Goal: Entertainment & Leisure: Browse casually

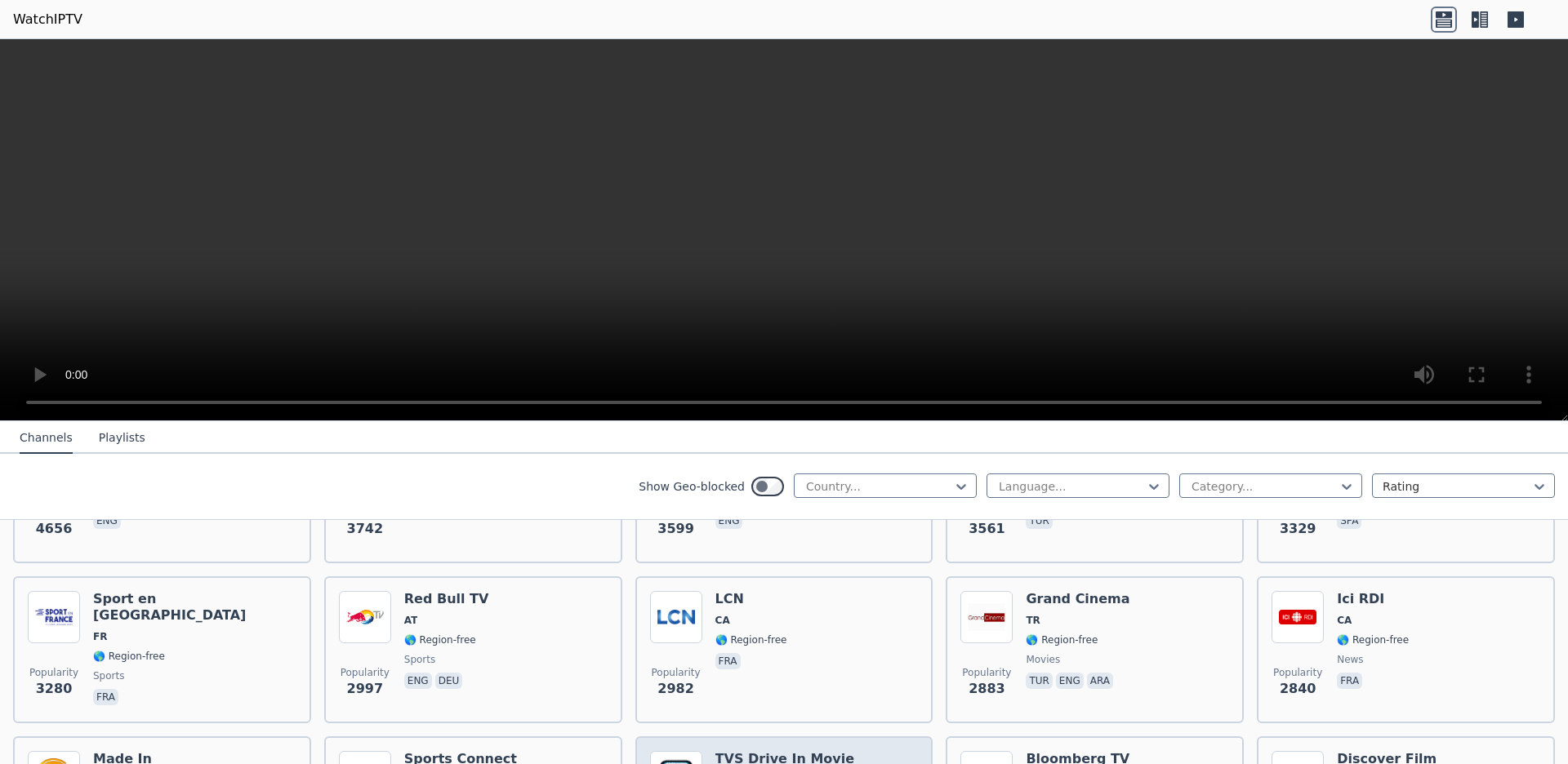
scroll to position [476, 0]
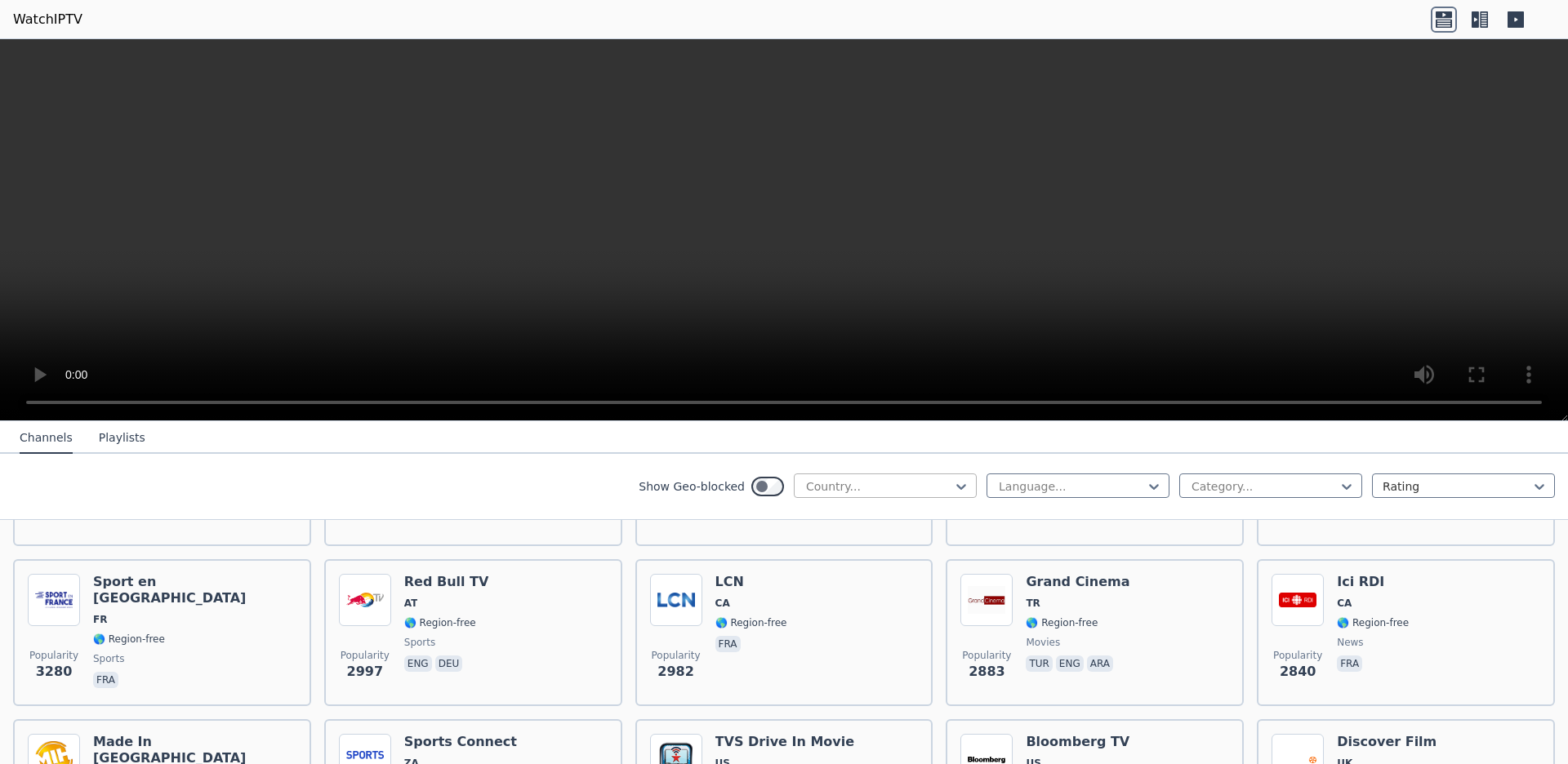
click at [810, 492] on div at bounding box center [878, 487] width 148 height 16
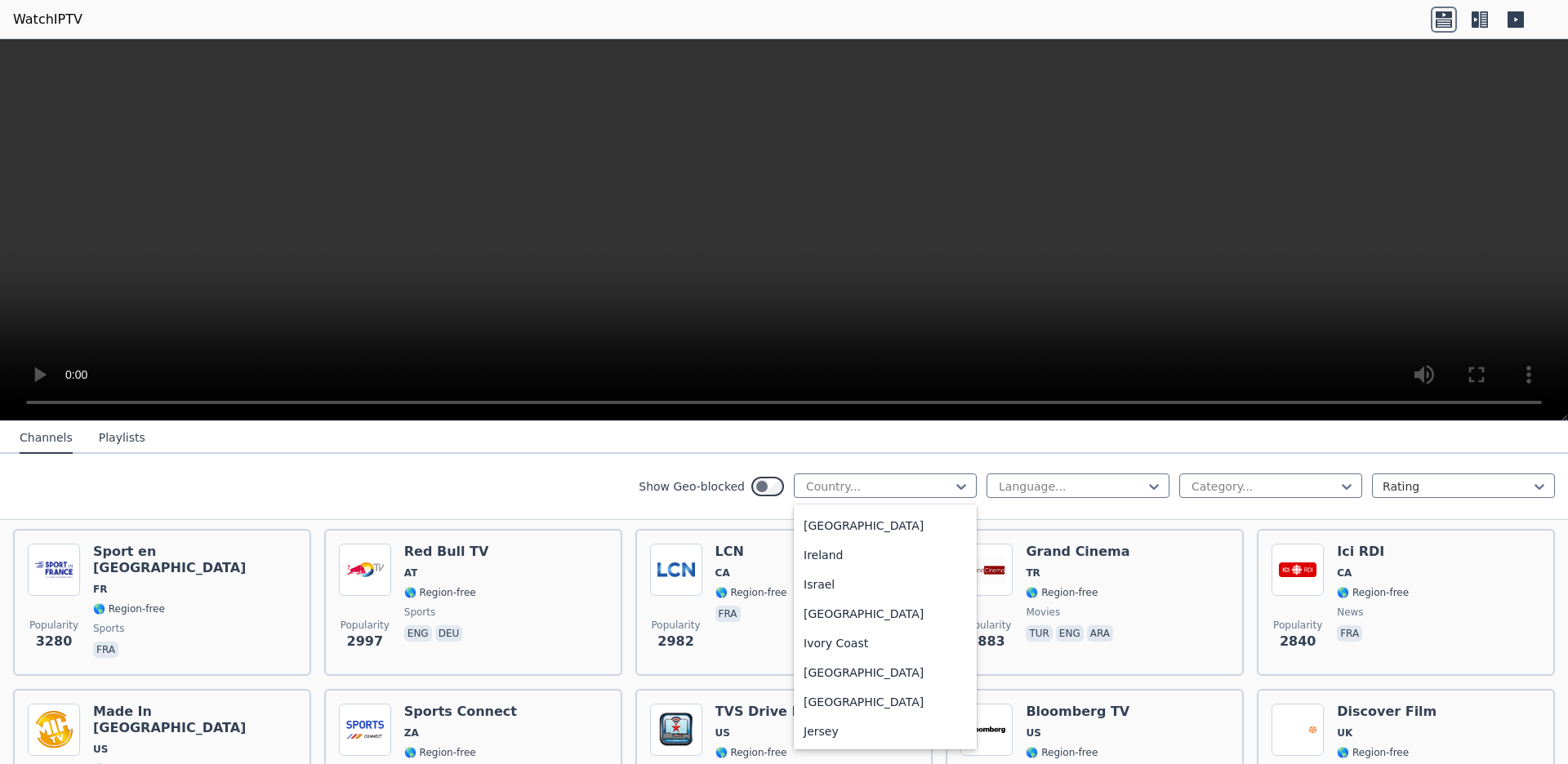
scroll to position [2646, 0]
click at [857, 419] on div "[GEOGRAPHIC_DATA]" at bounding box center [885, 405] width 183 height 29
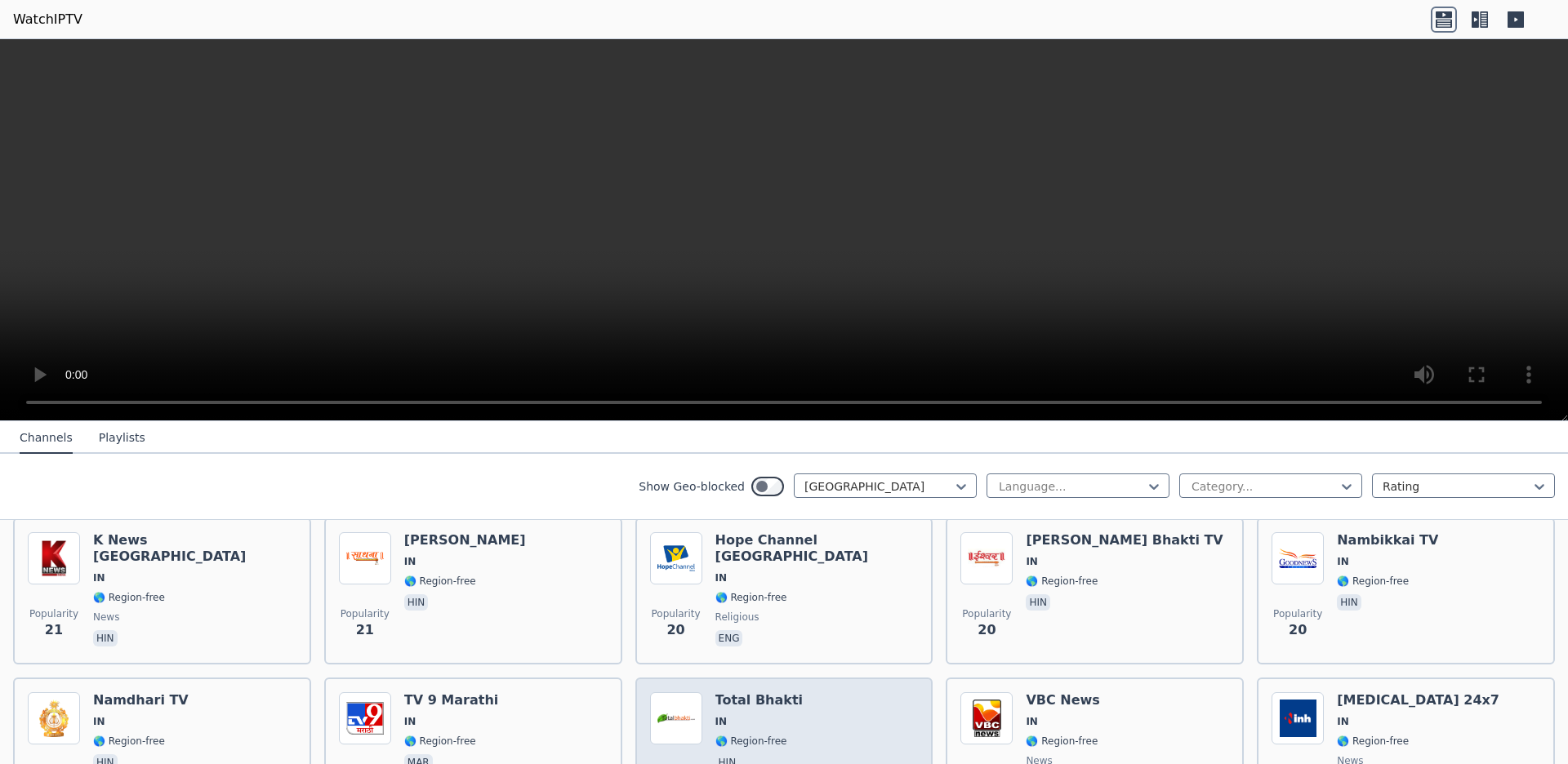
scroll to position [3754, 0]
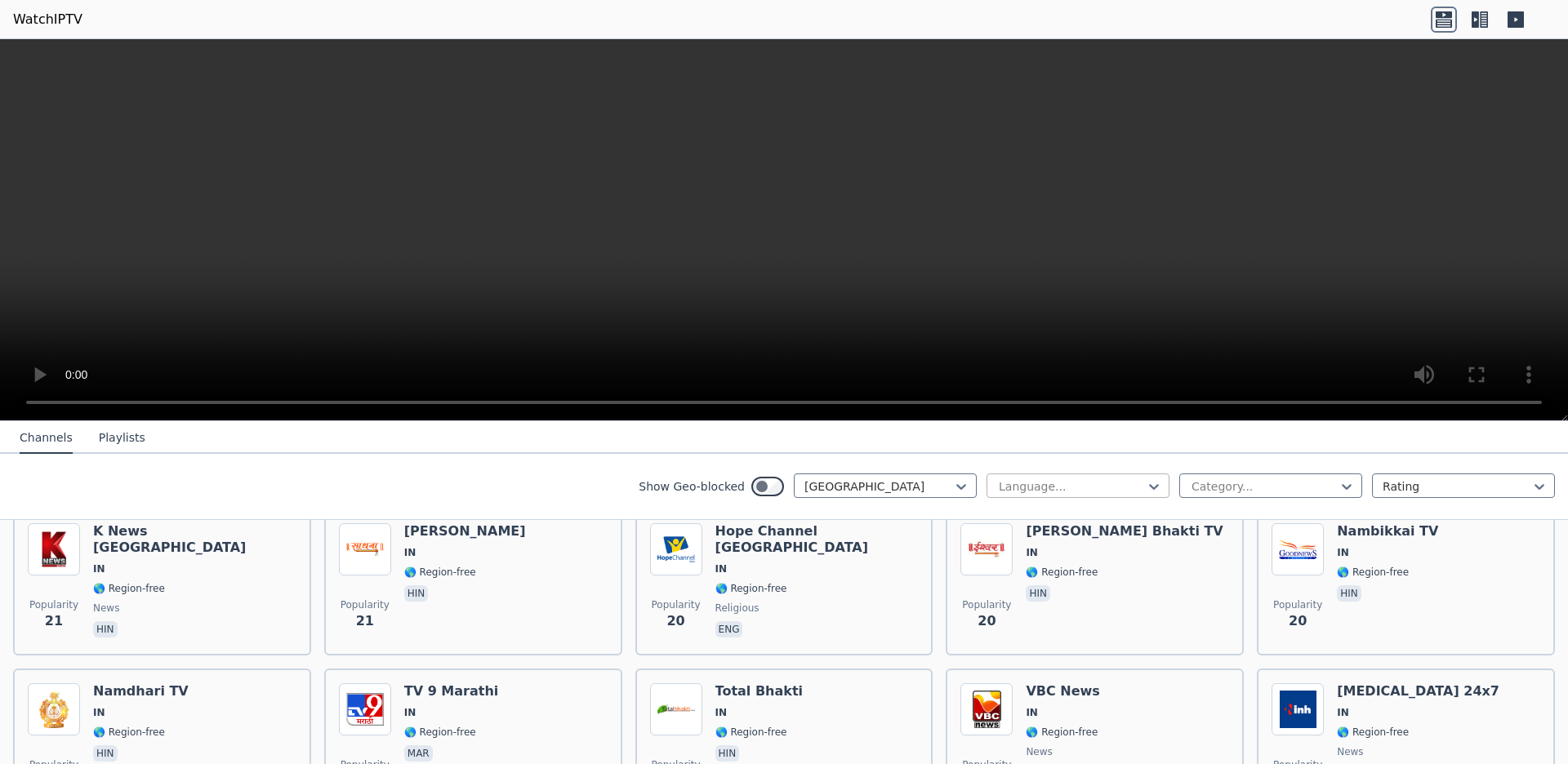
click at [1051, 495] on div at bounding box center [1070, 487] width 148 height 16
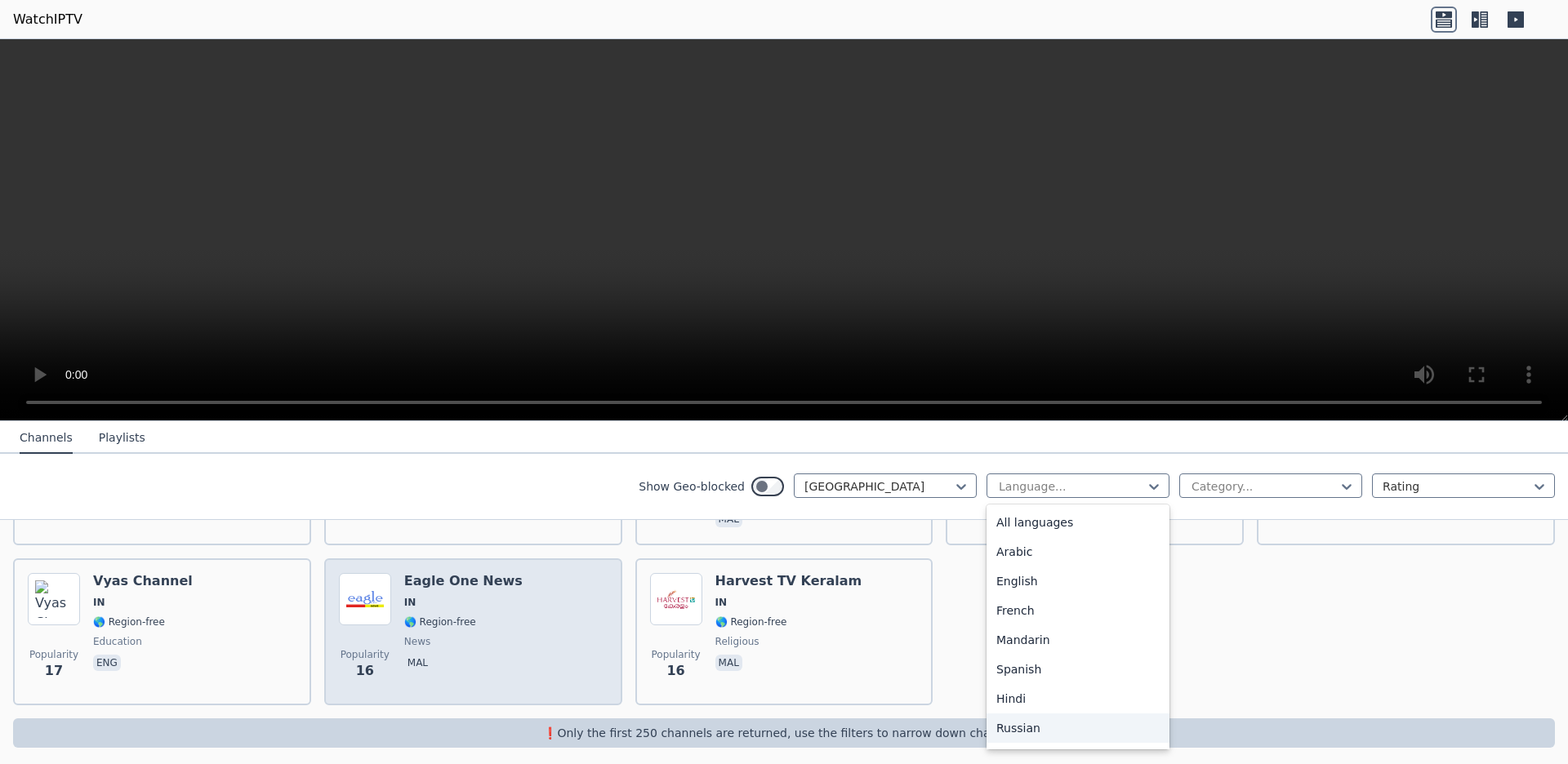
scroll to position [4514, 0]
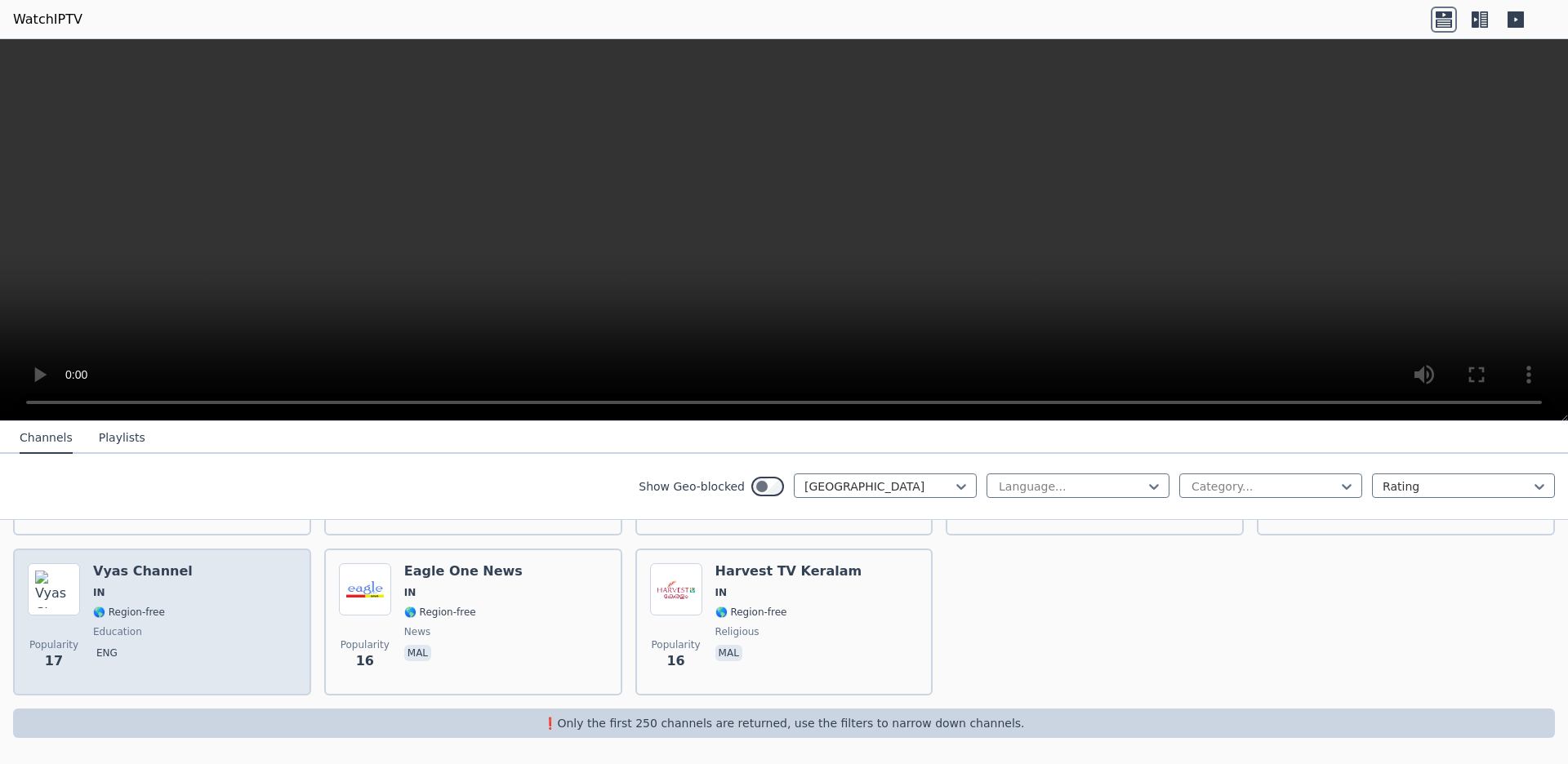
click at [196, 642] on div "Popularity 17 Vyas Channel IN 🌎 Region-free education eng" at bounding box center [162, 621] width 268 height 117
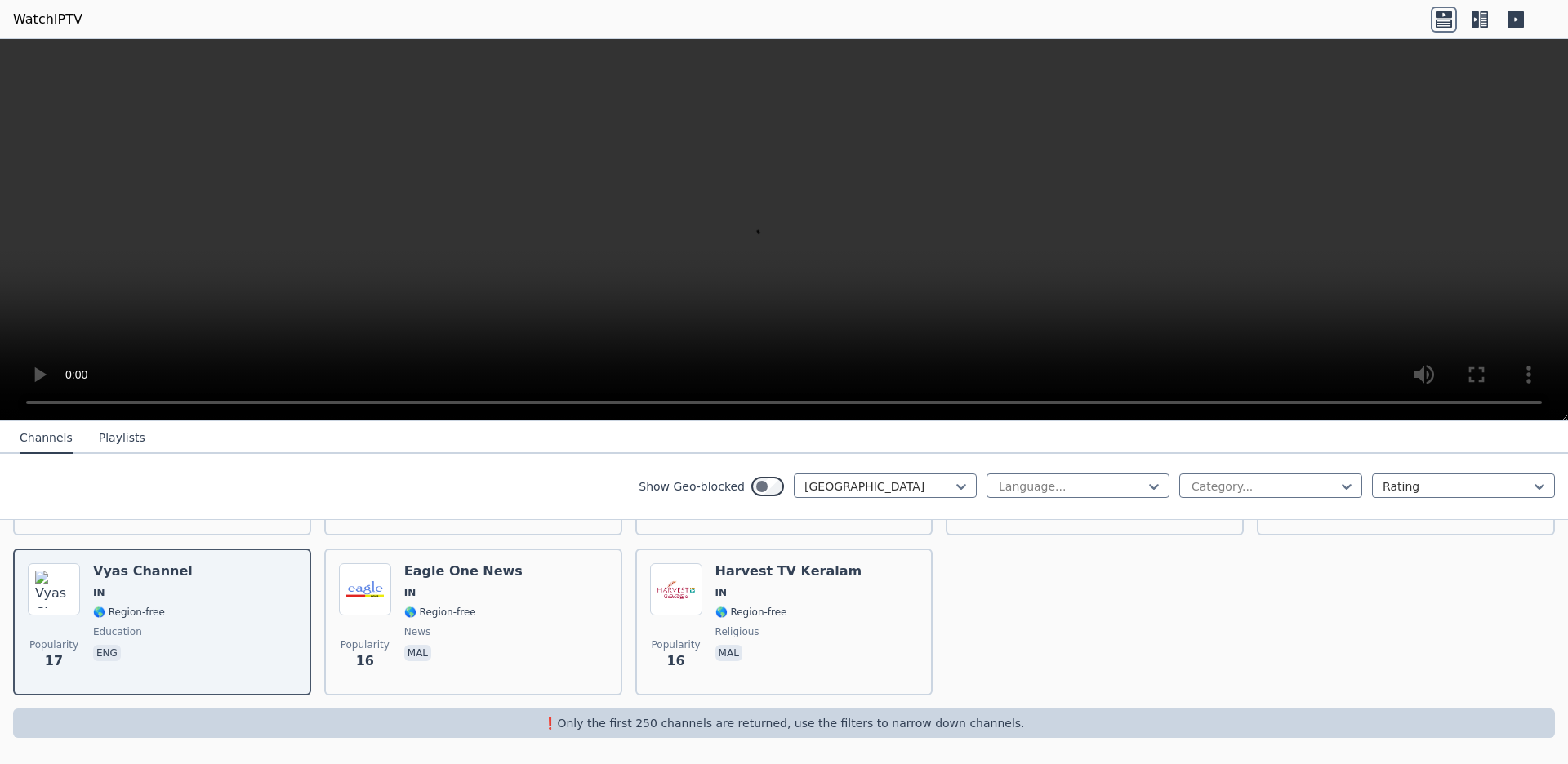
scroll to position [4215, 0]
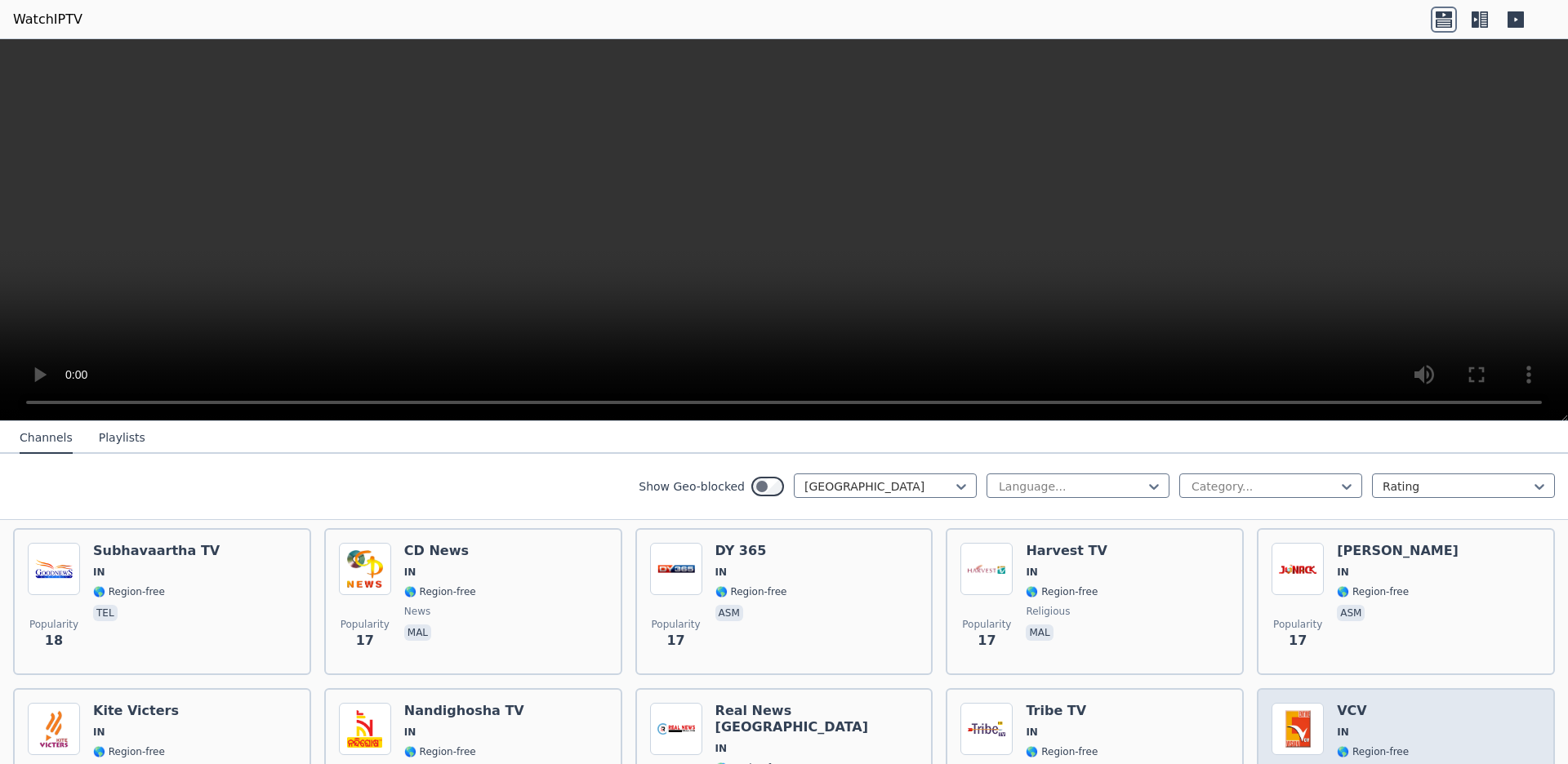
click at [1539, 727] on div "Popularity 17 VCV IN 🌎 Region-free general mal" at bounding box center [1406, 762] width 298 height 147
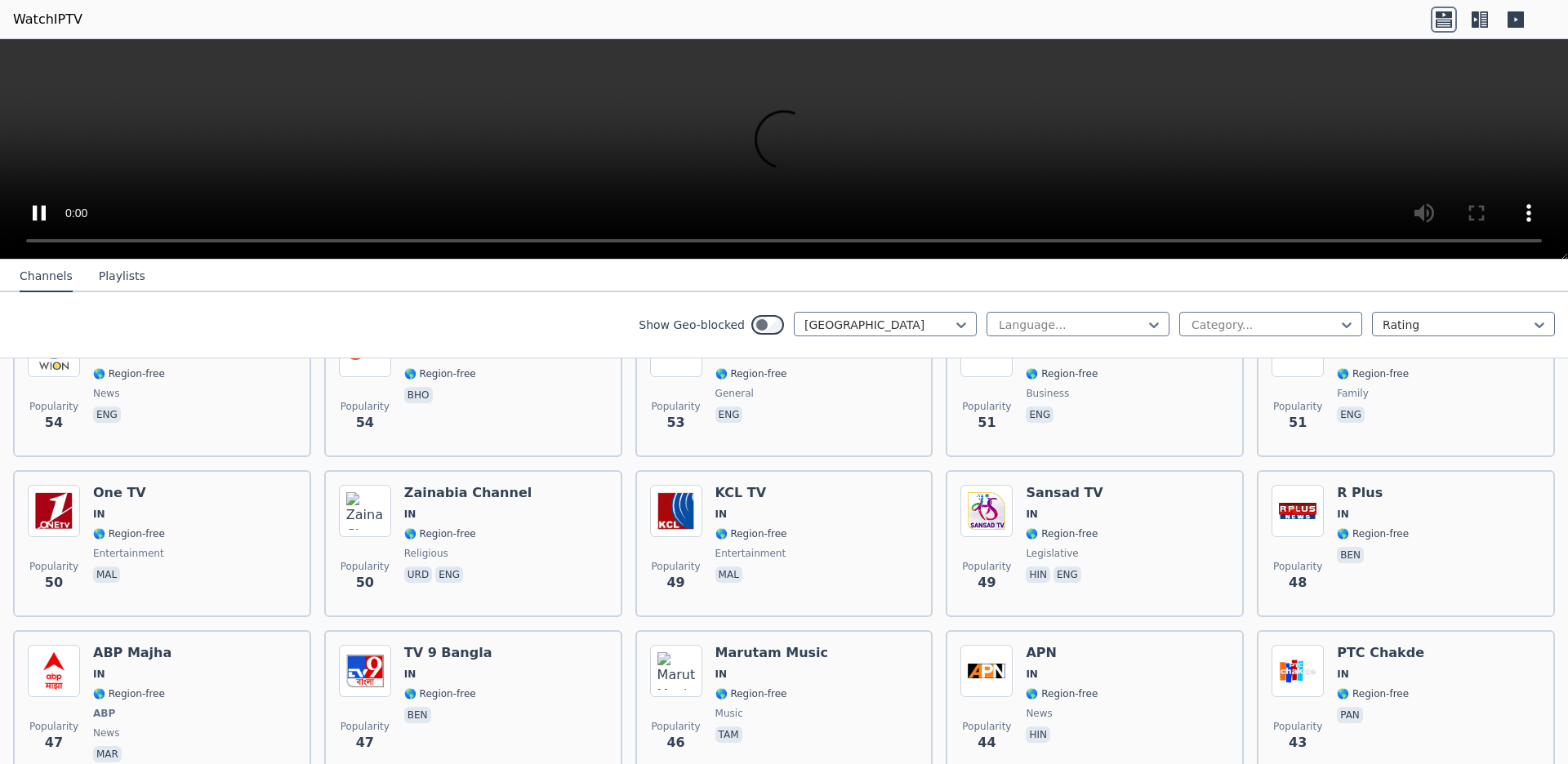
scroll to position [1579, 0]
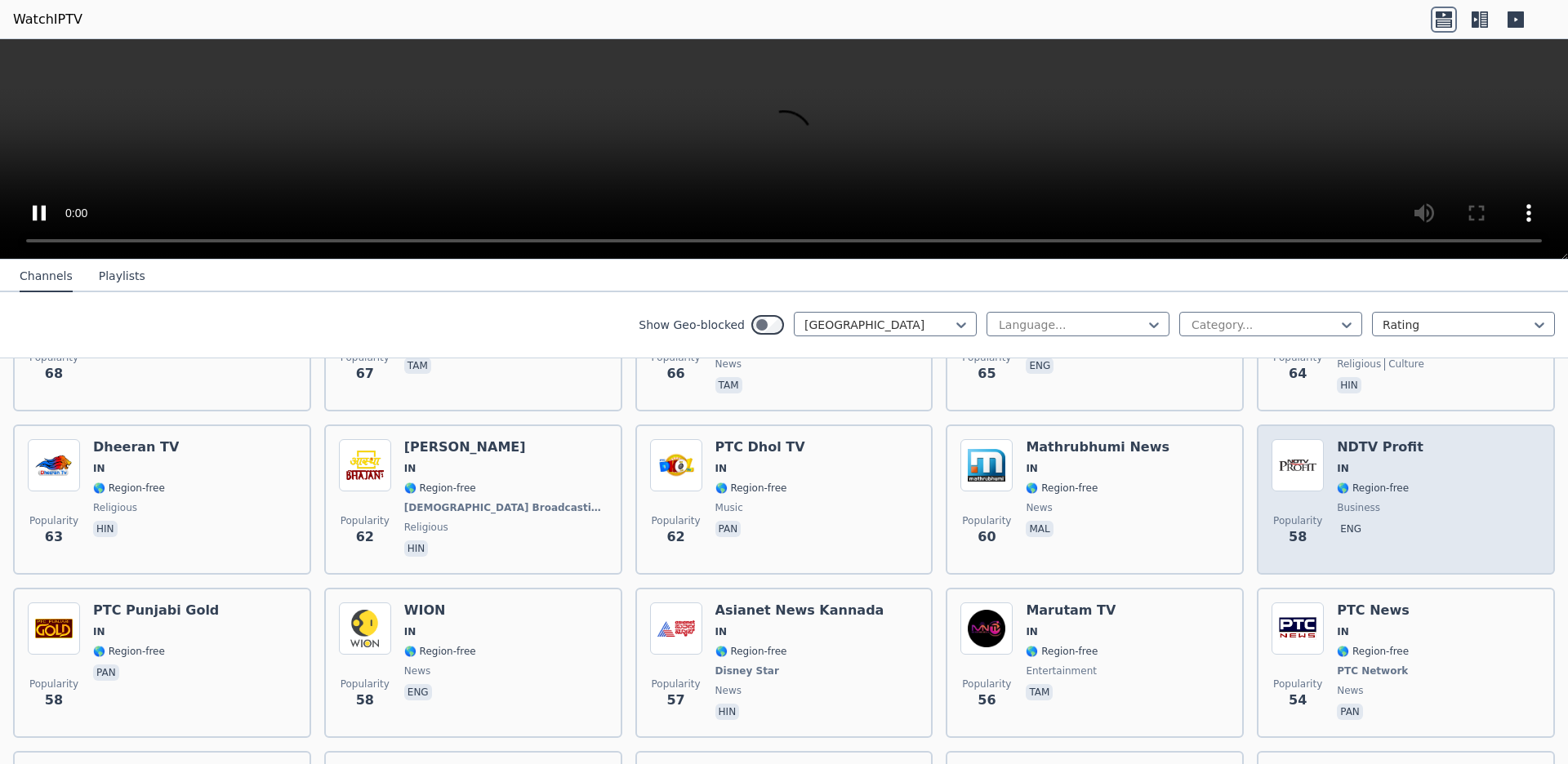
click at [1539, 463] on div "Popularity 58 NDTV Profit IN 🌎 Region-free business eng" at bounding box center [1406, 499] width 298 height 150
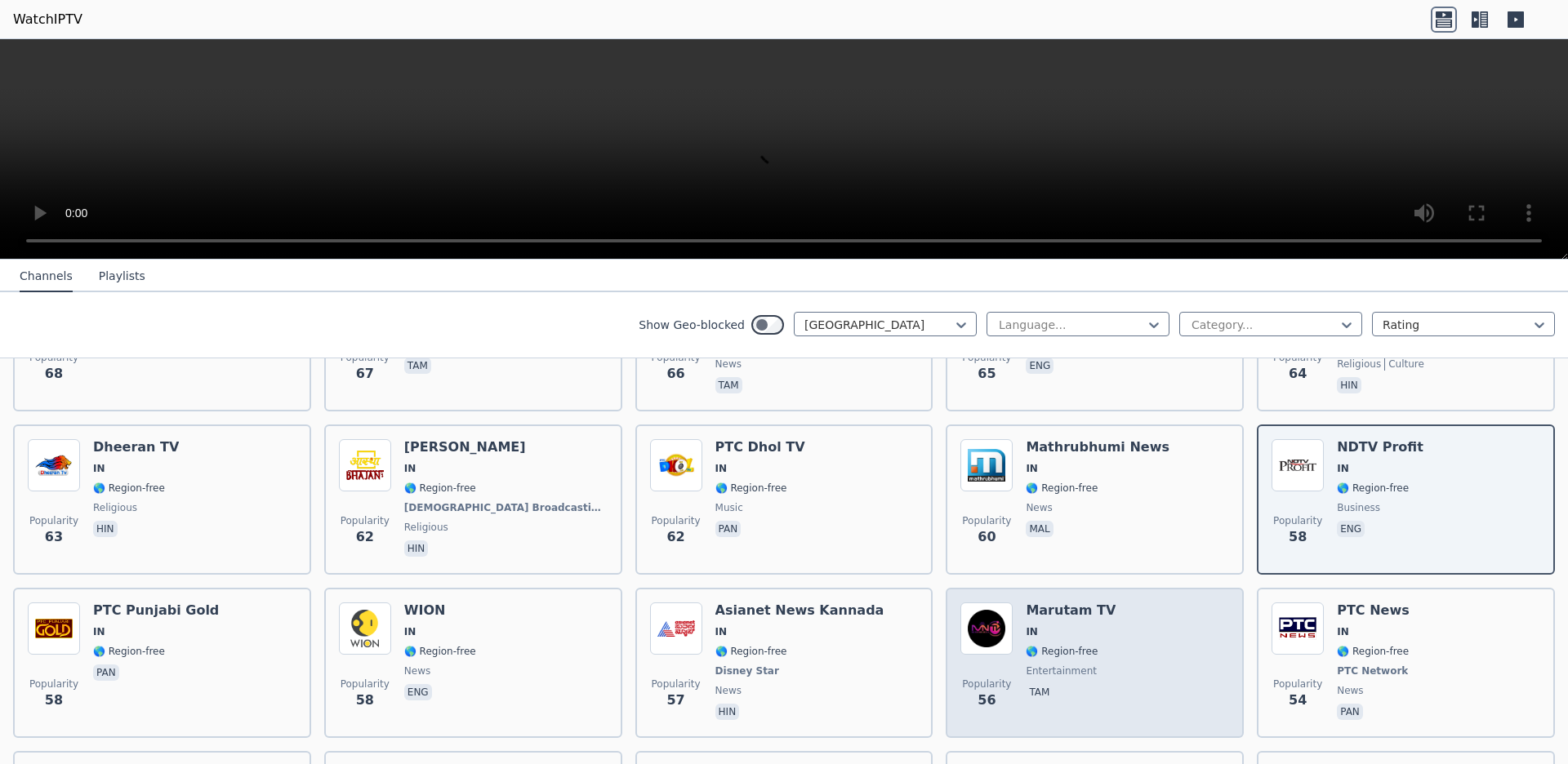
click at [1142, 626] on div "Popularity 56 Marutam TV IN 🌎 Region-free entertainment tam" at bounding box center [1094, 663] width 268 height 121
